Goal: Task Accomplishment & Management: Manage account settings

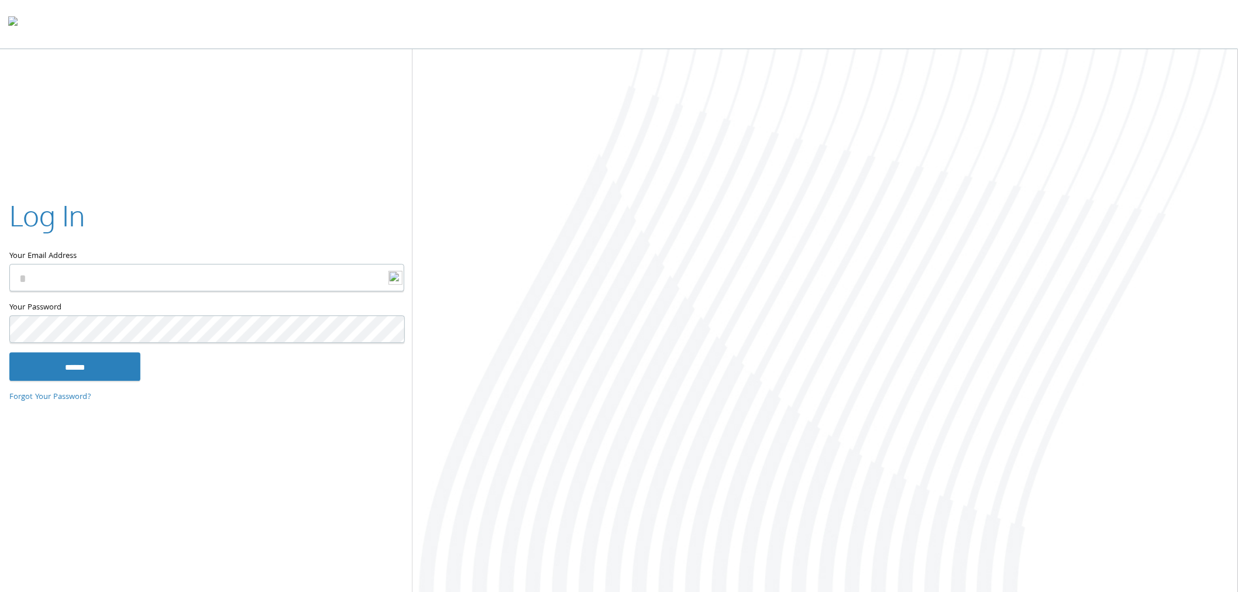
click at [385, 281] on keeper-lock "Open Keeper Popup" at bounding box center [388, 278] width 14 height 14
type input "**********"
click at [130, 380] on input "******" at bounding box center [74, 367] width 131 height 28
